Goal: Find specific page/section: Find specific page/section

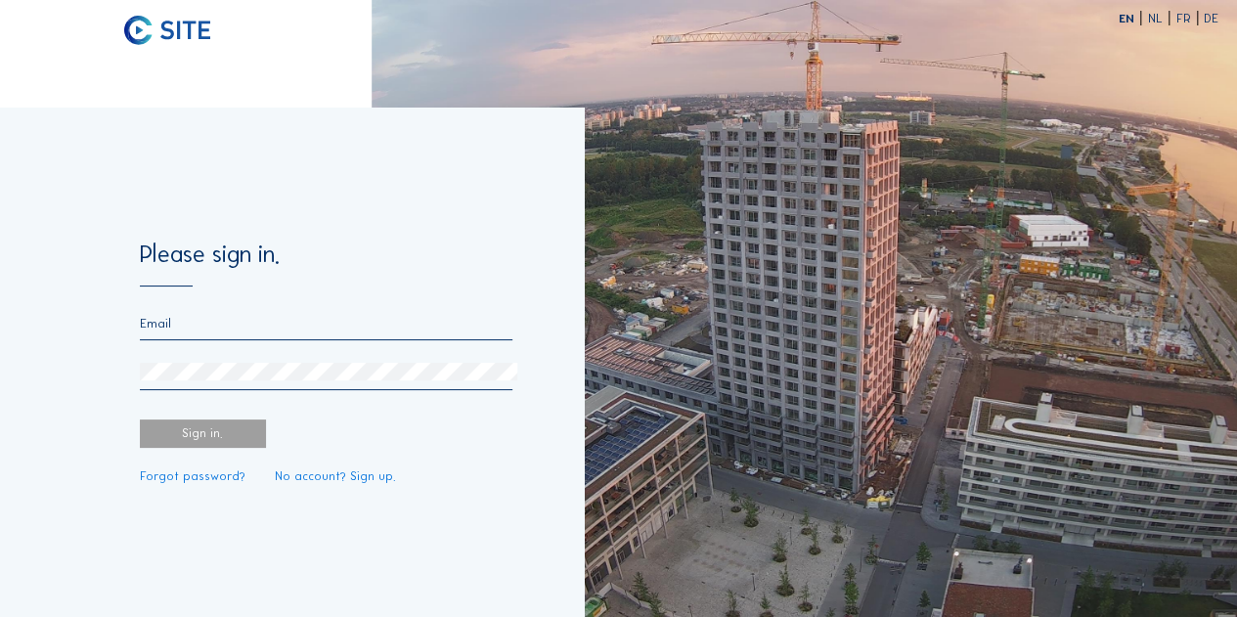
click at [250, 321] on input "email" at bounding box center [326, 323] width 373 height 15
type input "[EMAIL_ADDRESS][DOMAIN_NAME]"
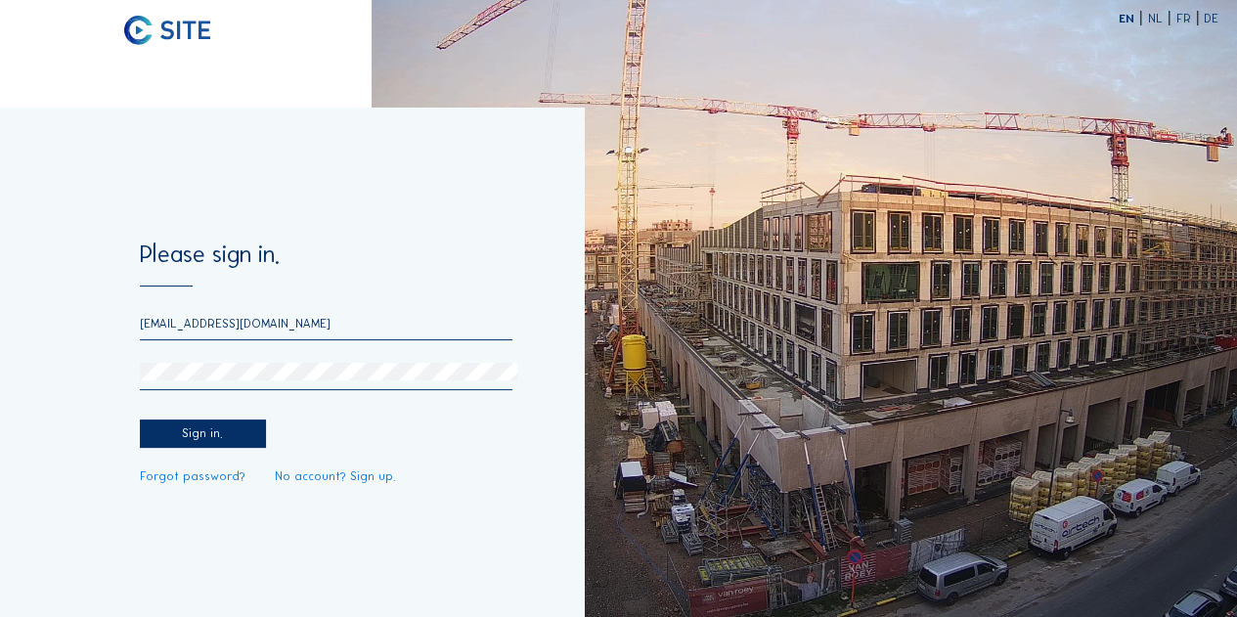
click at [200, 432] on div "Sign in." at bounding box center [203, 434] width 126 height 29
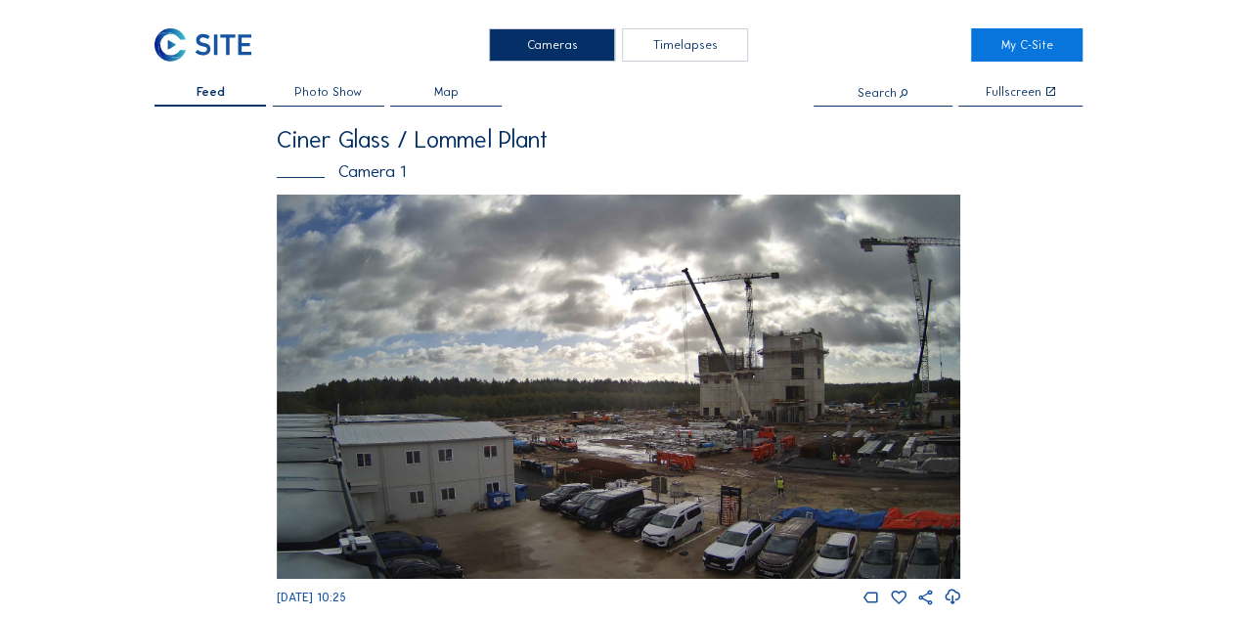
click at [685, 35] on div "Timelapses" at bounding box center [685, 44] width 126 height 32
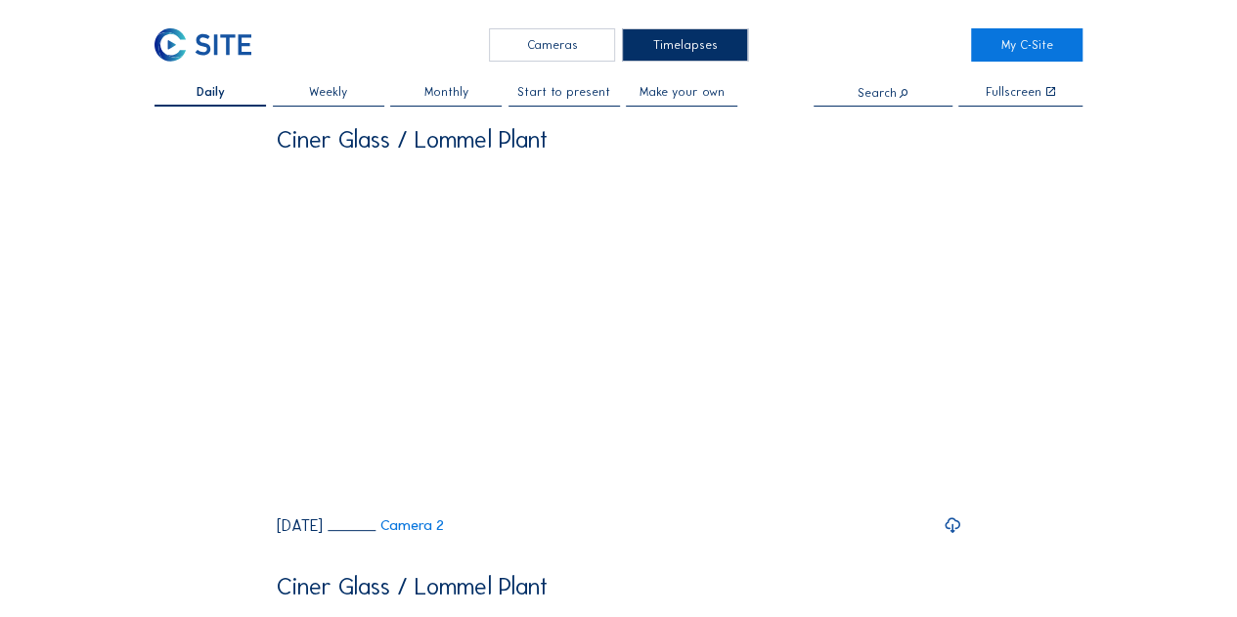
click at [454, 94] on span "Monthly" at bounding box center [446, 92] width 44 height 12
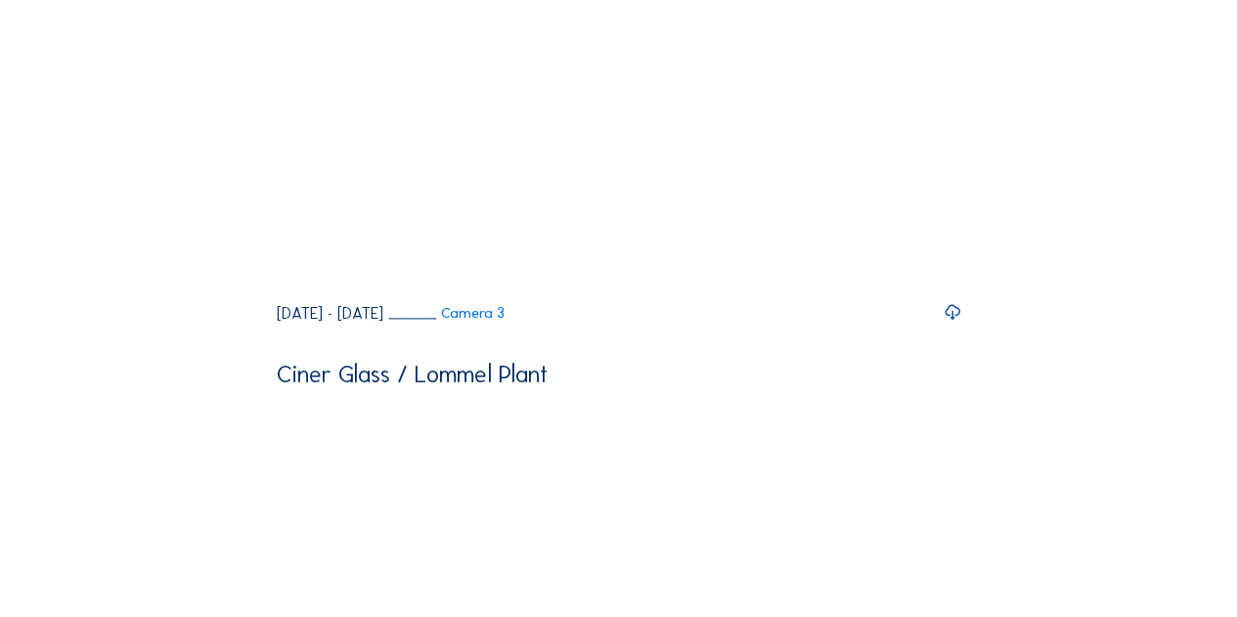
scroll to position [1076, 0]
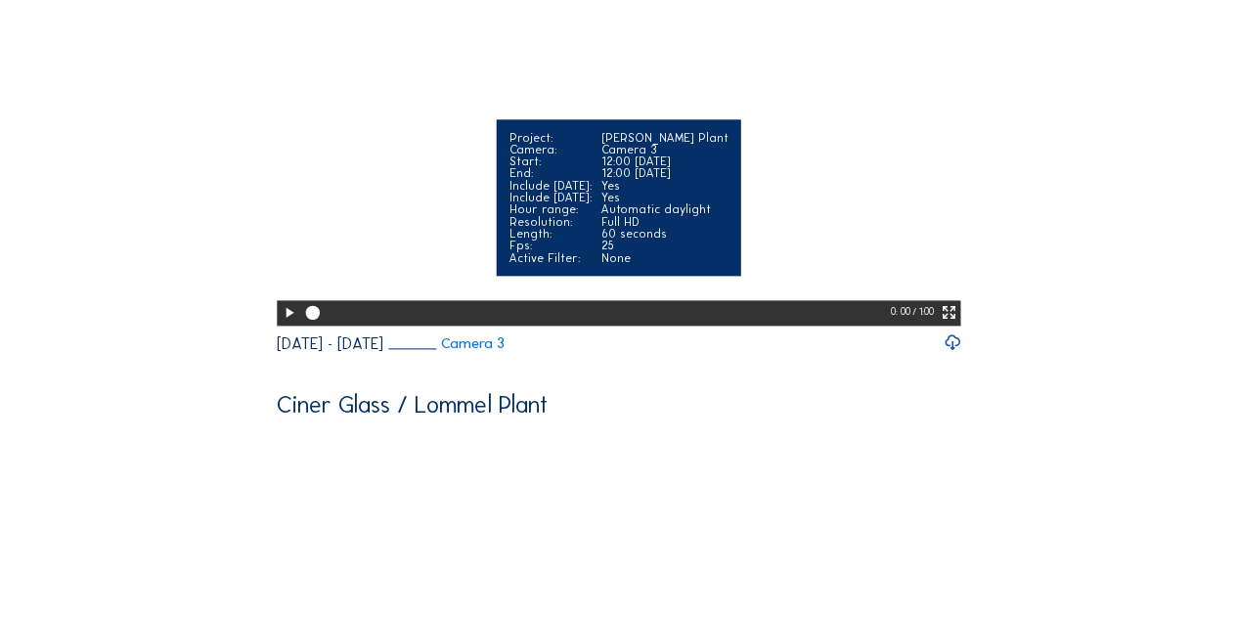
click at [284, 324] on icon at bounding box center [289, 313] width 17 height 21
